Goal: Task Accomplishment & Management: Use online tool/utility

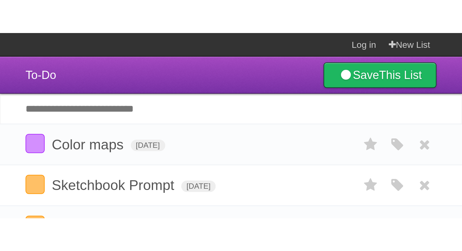
scroll to position [5, 0]
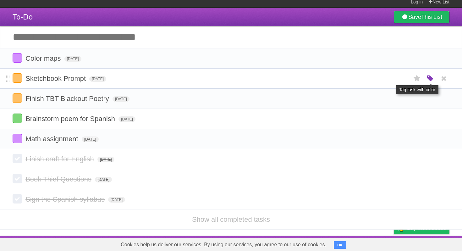
click at [227, 77] on icon "button" at bounding box center [430, 78] width 9 height 8
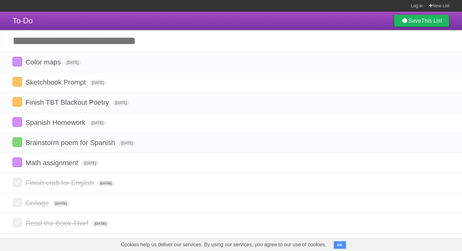
scroll to position [2, 0]
click at [18, 61] on label at bounding box center [17, 61] width 9 height 9
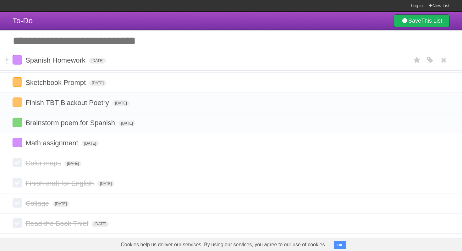
drag, startPoint x: 7, startPoint y: 105, endPoint x: 4, endPoint y: 61, distance: 44.1
click at [428, 85] on icon "button" at bounding box center [430, 82] width 9 height 8
click at [312, 24] on header "To-Do Save This List" at bounding box center [231, 21] width 462 height 18
click at [433, 81] on icon "button" at bounding box center [430, 82] width 9 height 8
click at [432, 66] on icon "button" at bounding box center [430, 62] width 9 height 8
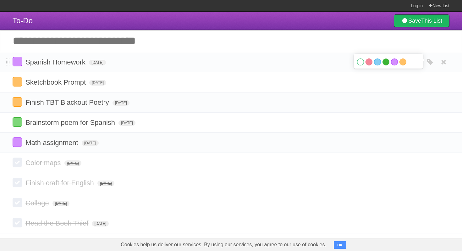
click at [388, 65] on label "Green" at bounding box center [385, 61] width 7 height 7
click at [391, 86] on div "White Red Blue Green Purple Orange" at bounding box center [388, 83] width 63 height 8
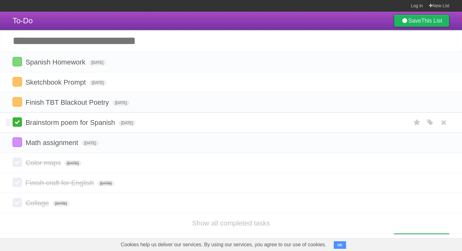
click at [18, 127] on label at bounding box center [17, 121] width 9 height 9
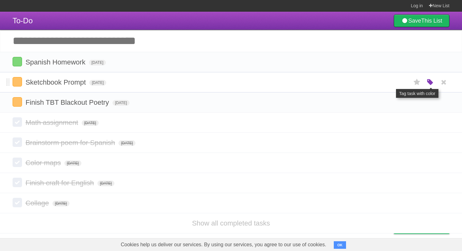
click at [432, 81] on icon "button" at bounding box center [430, 82] width 9 height 8
click at [395, 84] on label "Purple" at bounding box center [394, 82] width 7 height 7
